Goal: Information Seeking & Learning: Learn about a topic

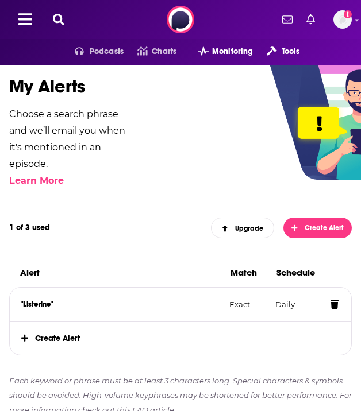
click at [63, 20] on icon at bounding box center [58, 19] width 11 height 11
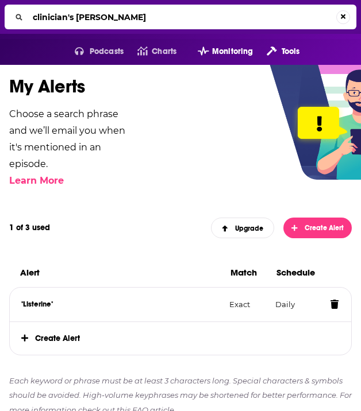
type input "clinician's brief"
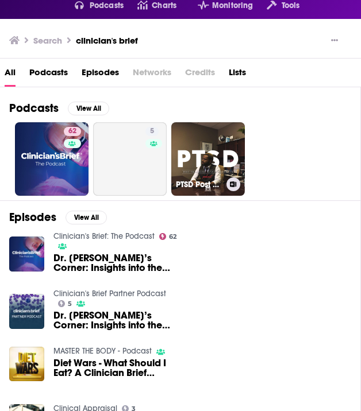
scroll to position [58, 0]
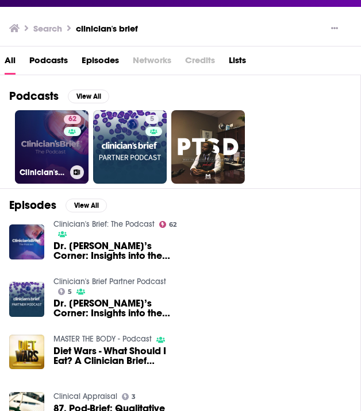
click at [53, 163] on link "62 Clinician's Brief: The Podcast" at bounding box center [52, 147] width 74 height 74
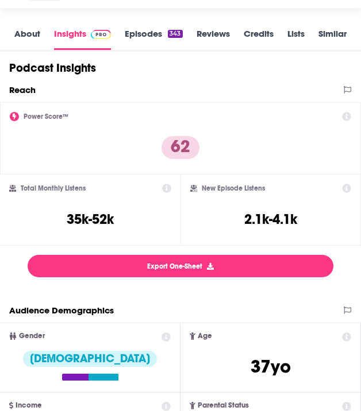
scroll to position [163, 0]
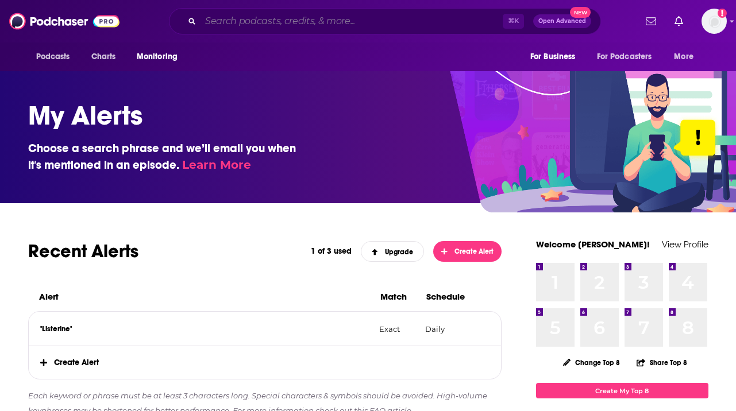
click at [302, 17] on input "Search podcasts, credits, & more..." at bounding box center [351, 21] width 302 height 18
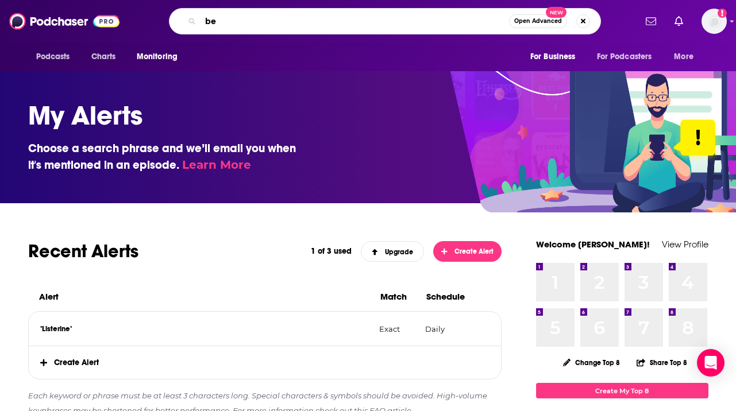
type input "b"
type input "vhma"
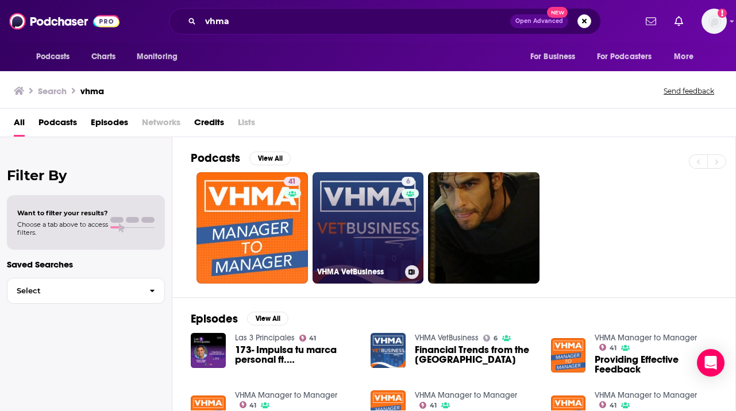
click at [353, 245] on link "6 VHMA VetBusiness" at bounding box center [367, 227] width 111 height 111
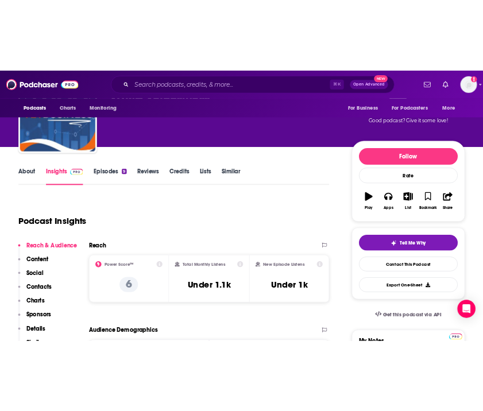
scroll to position [146, 0]
